Goal: Information Seeking & Learning: Find specific fact

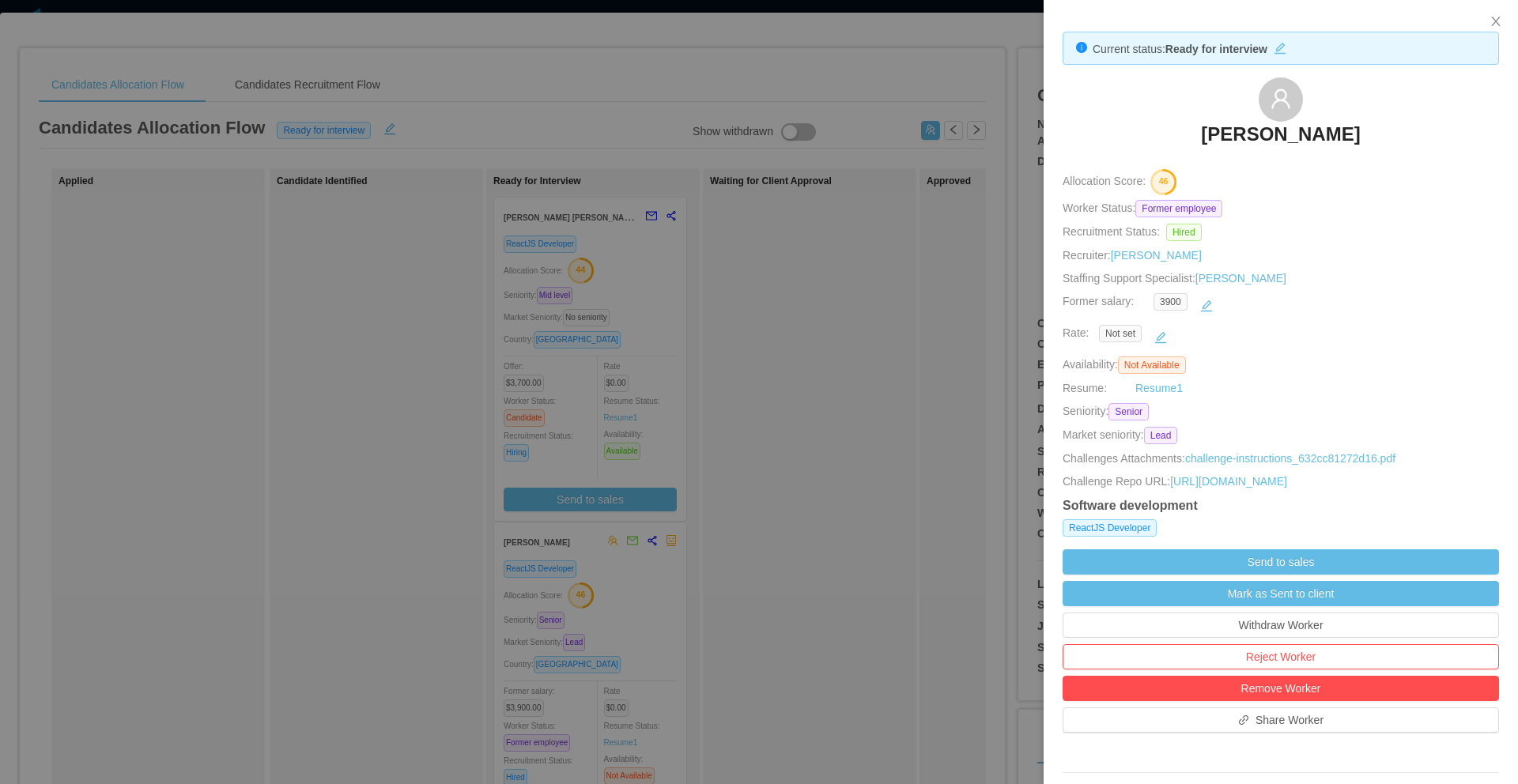
scroll to position [167, 0]
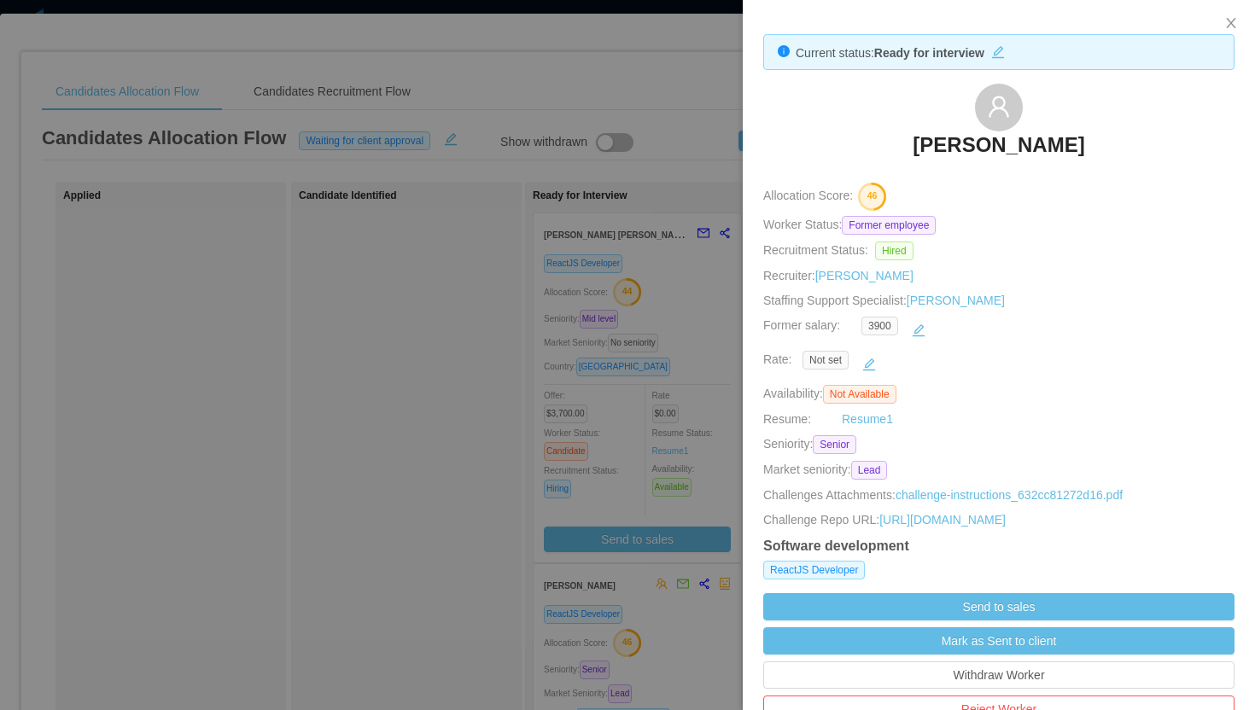
scroll to position [43, 0]
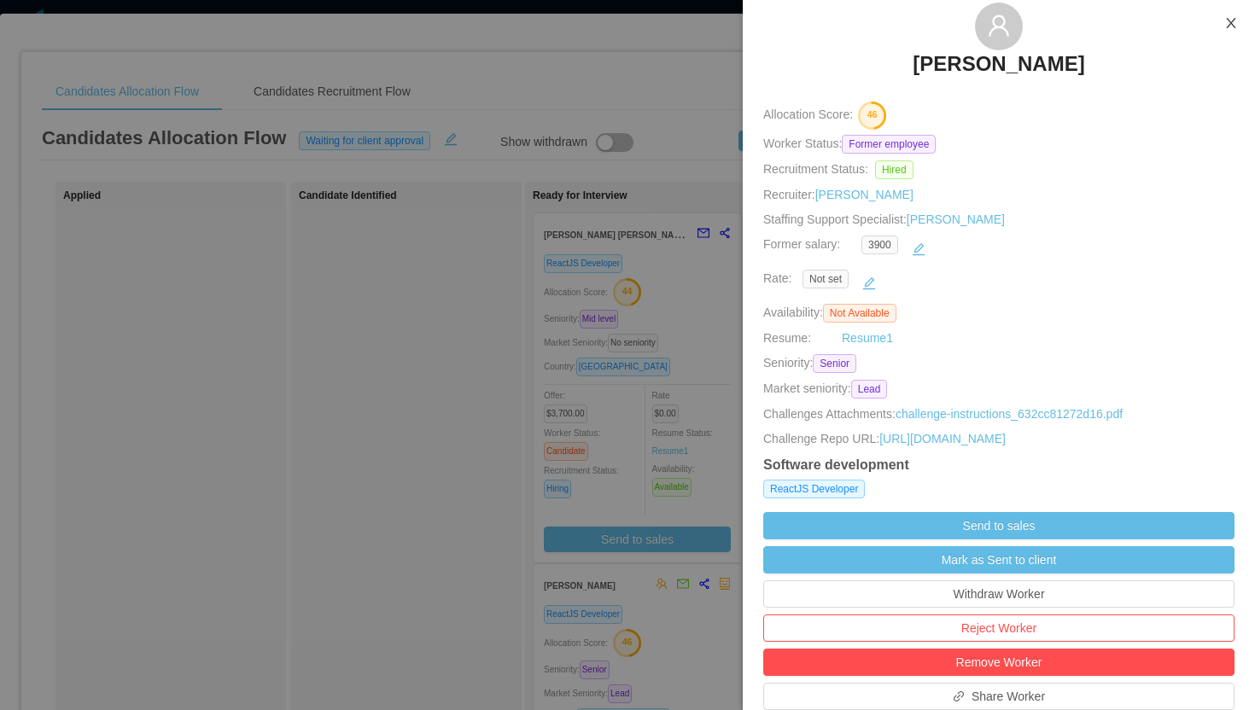
click at [1228, 27] on icon "icon: close" at bounding box center [1230, 23] width 9 height 10
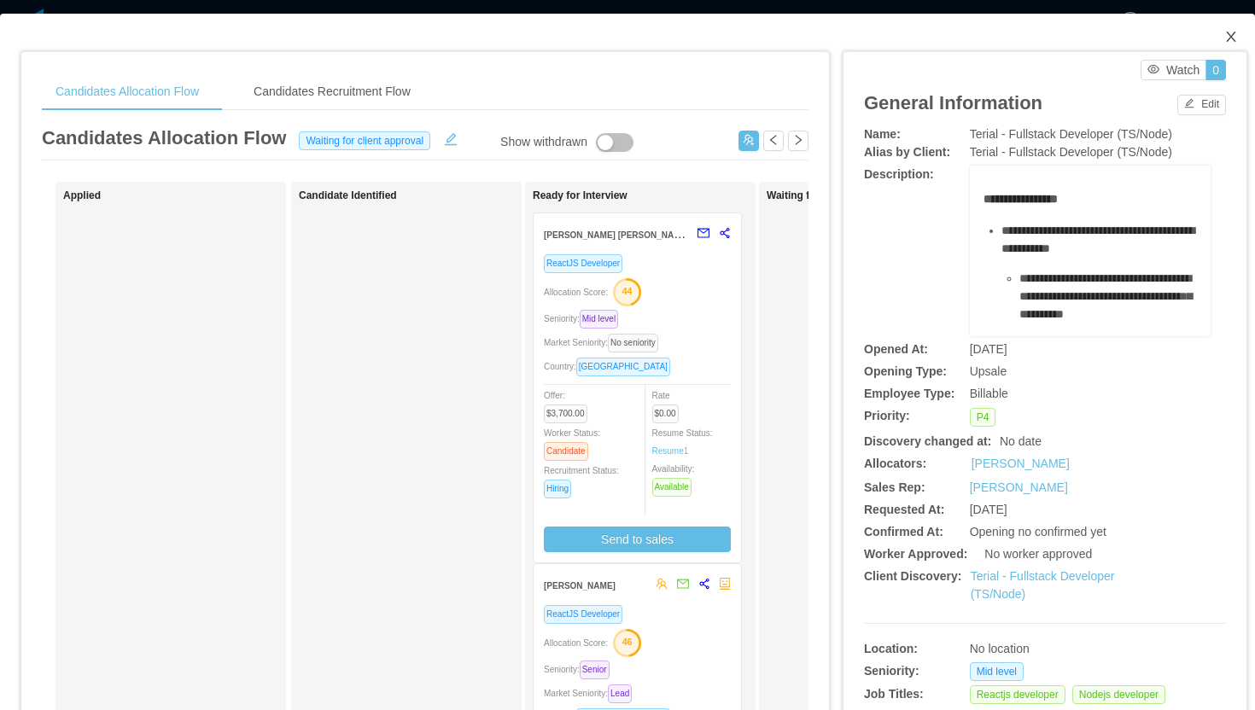
click at [1224, 35] on icon "icon: close" at bounding box center [1231, 37] width 14 height 14
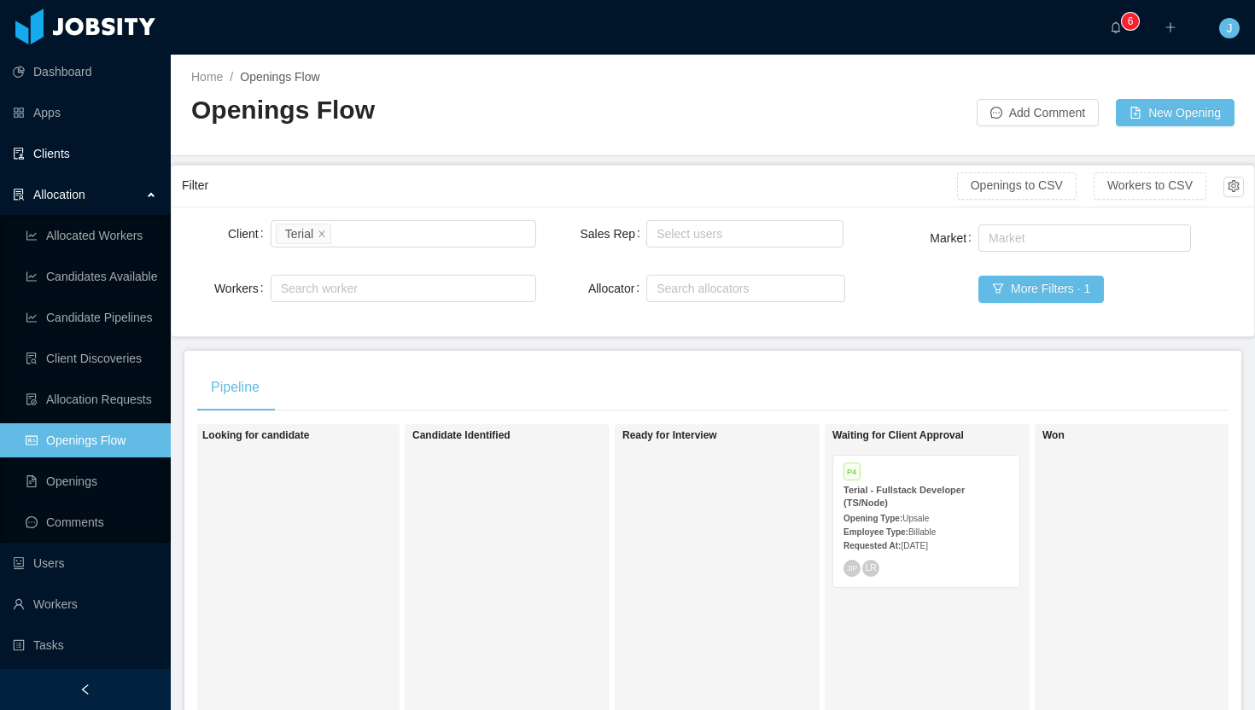
click at [57, 152] on link "Clients" at bounding box center [85, 154] width 144 height 34
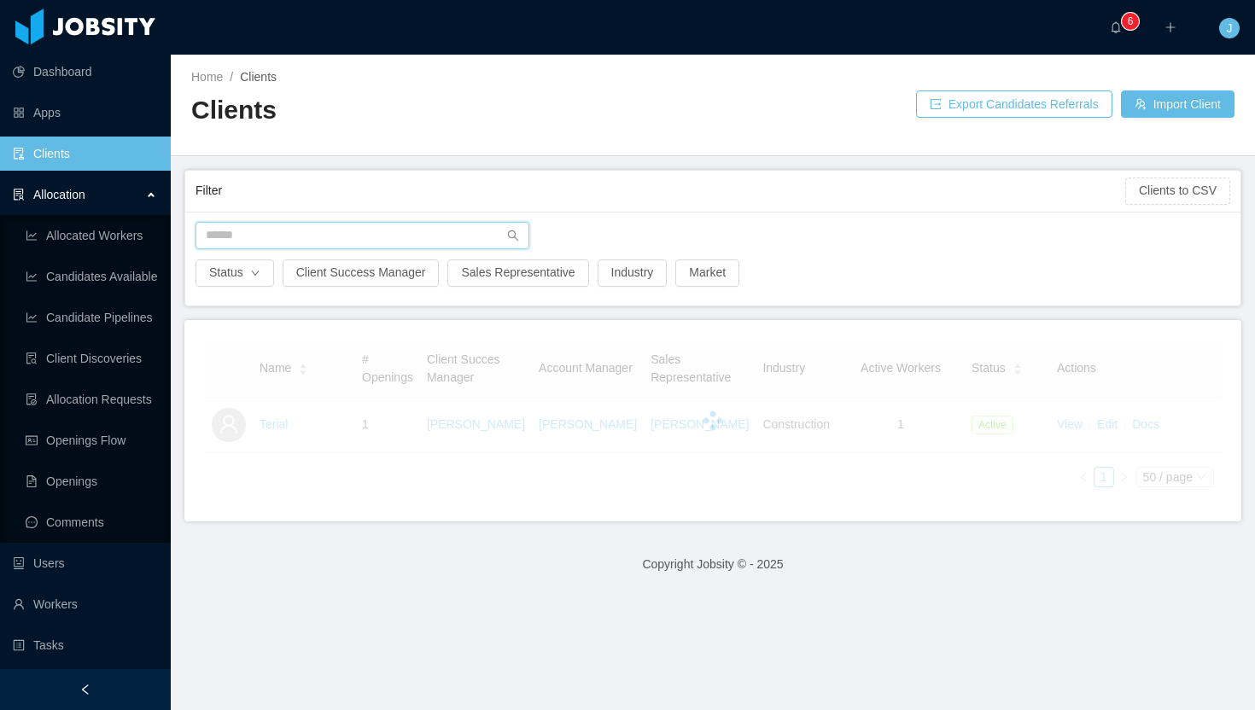
click at [353, 237] on input "text" at bounding box center [363, 235] width 334 height 27
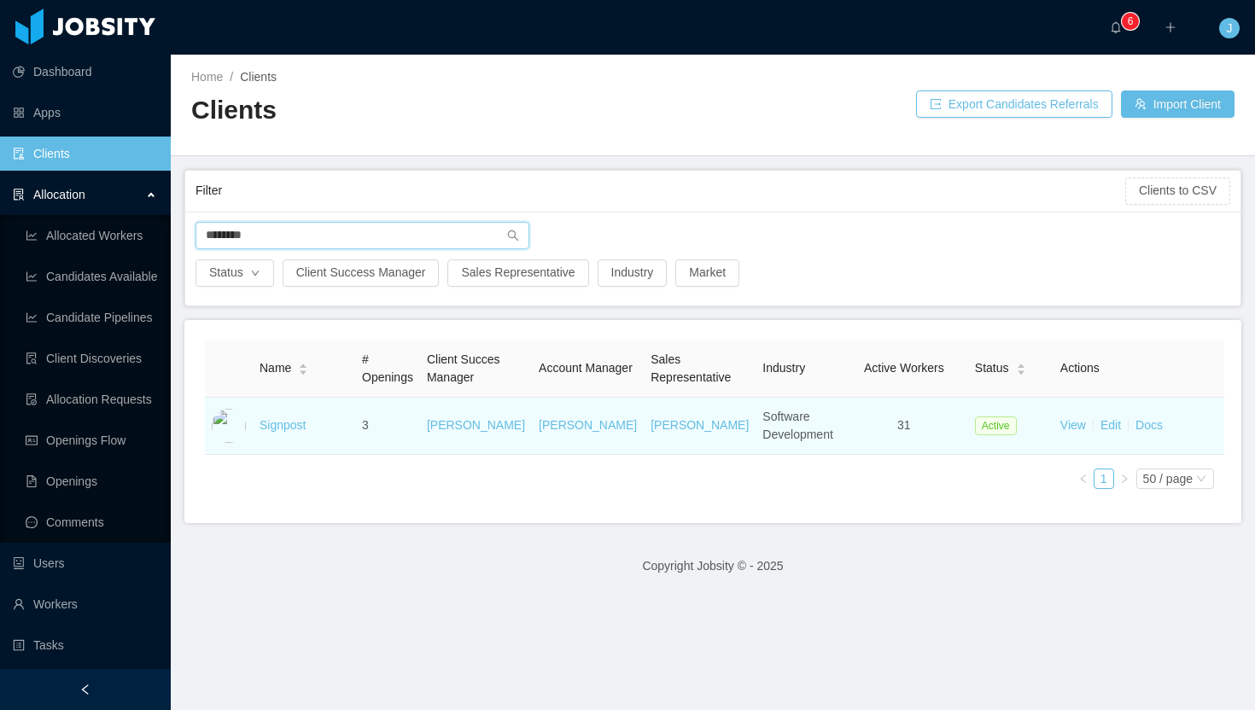
type input "********"
